Goal: Find specific page/section: Find specific page/section

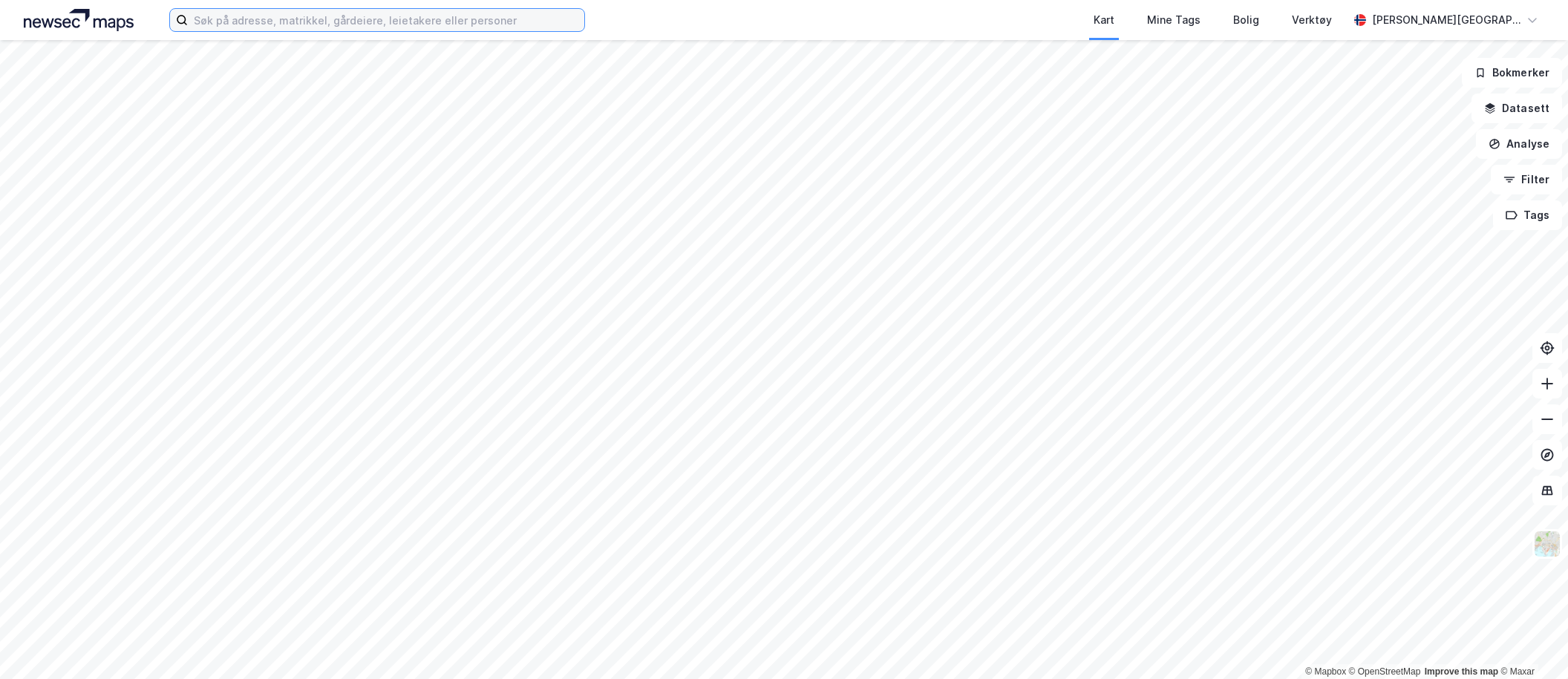
click at [388, 29] on input at bounding box center [386, 20] width 397 height 22
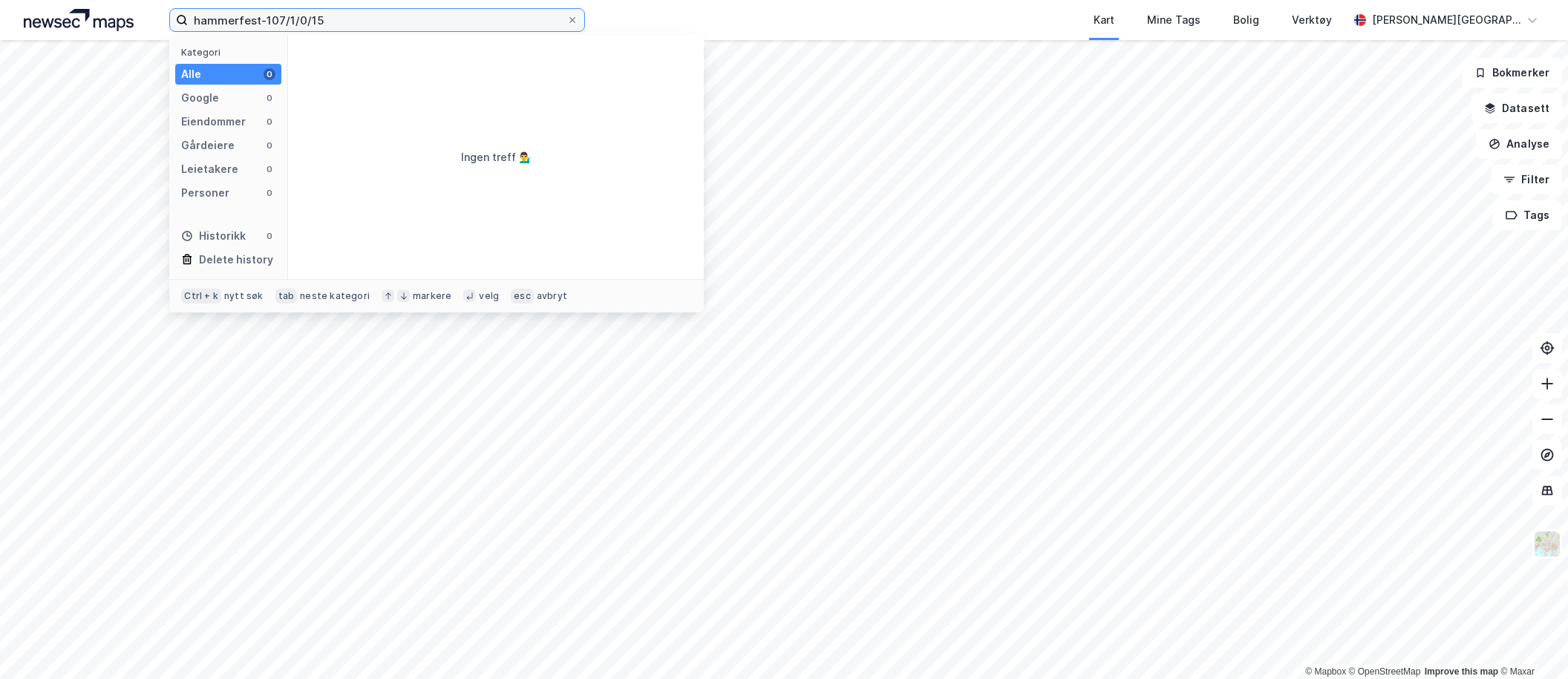
click at [387, 12] on input "hammerfest-107/1/0/15" at bounding box center [377, 20] width 378 height 22
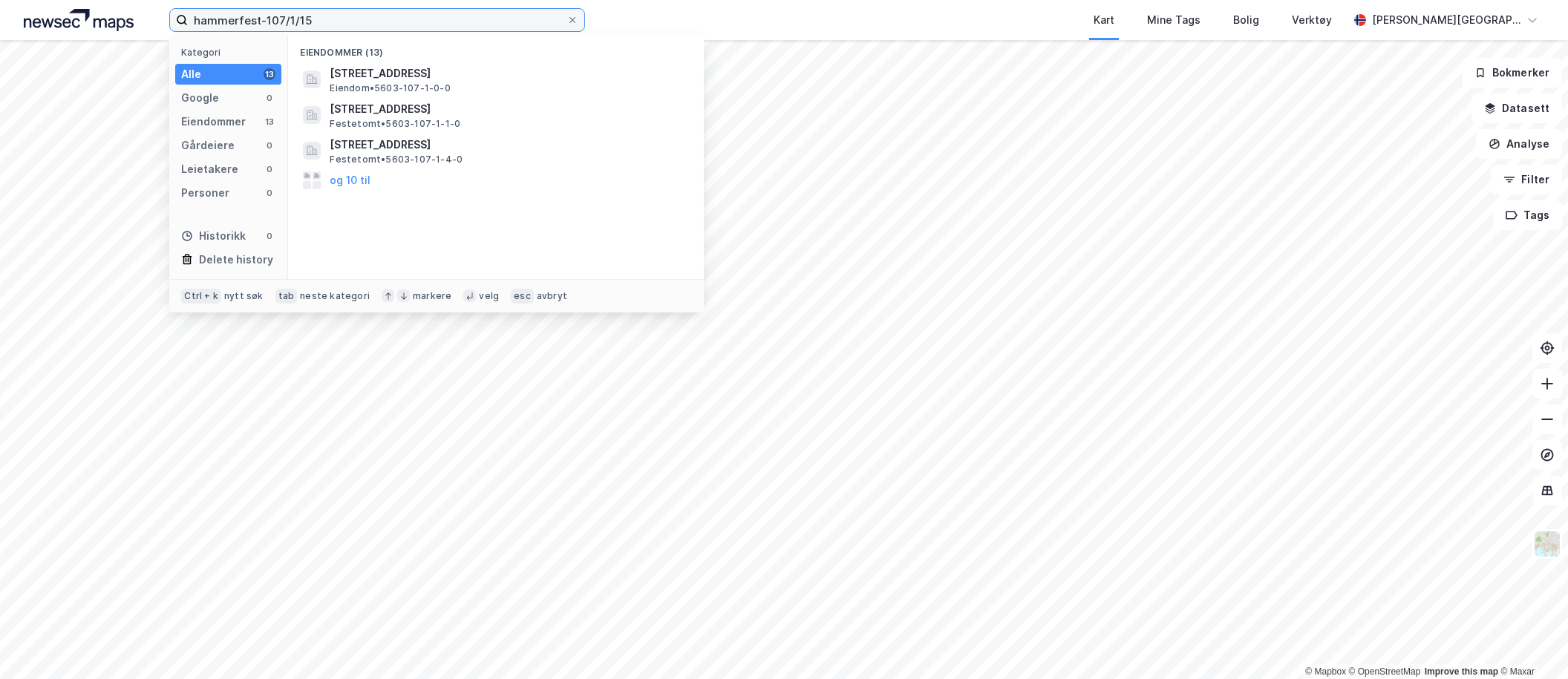
type input "hammerfest-107/1/15"
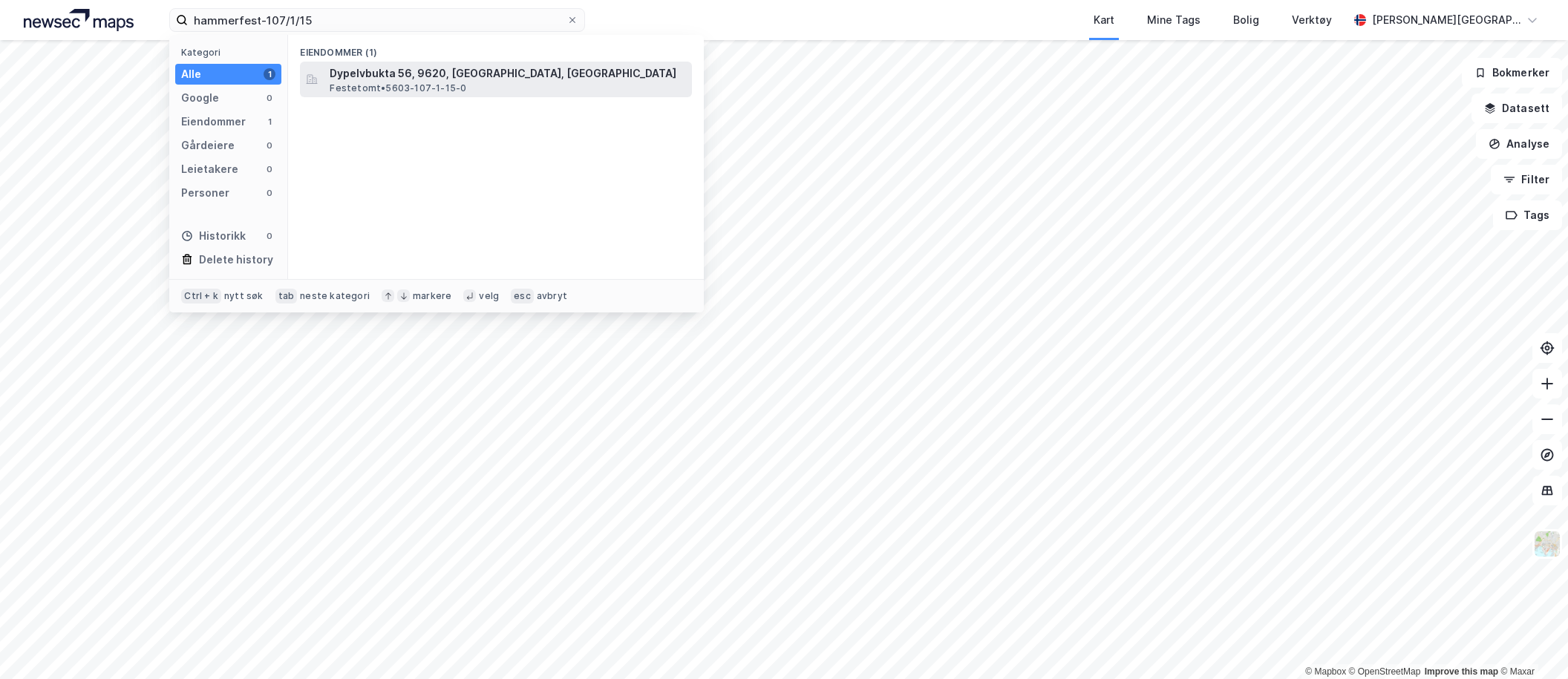
click at [400, 70] on span "Dypelvbukta 56, 9620, [GEOGRAPHIC_DATA], [GEOGRAPHIC_DATA]" at bounding box center [507, 73] width 357 height 17
